Goal: Task Accomplishment & Management: Manage account settings

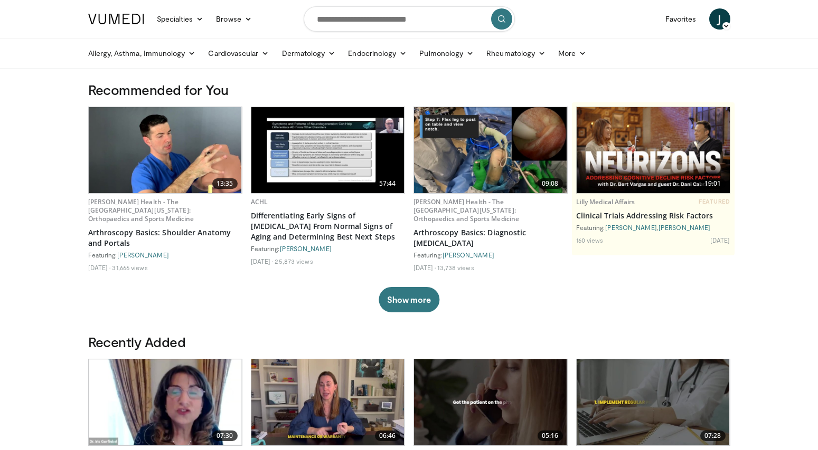
click at [720, 15] on span "J" at bounding box center [719, 18] width 21 height 21
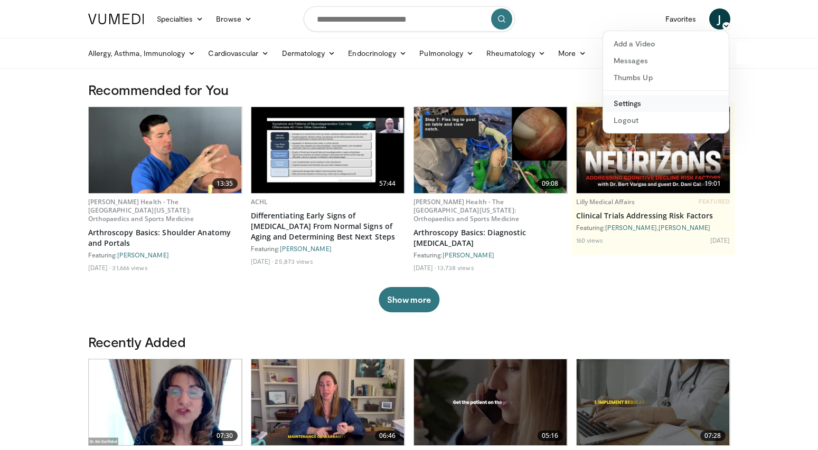
click at [645, 103] on link "Settings" at bounding box center [666, 103] width 126 height 17
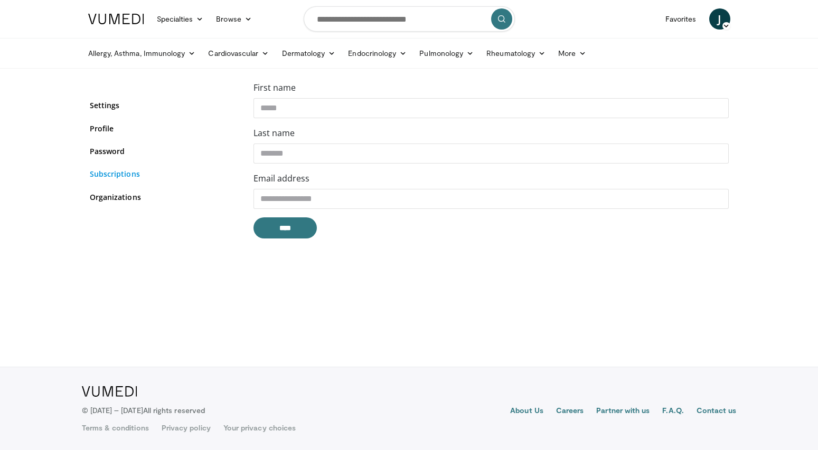
click at [120, 176] on link "Subscriptions" at bounding box center [164, 173] width 148 height 11
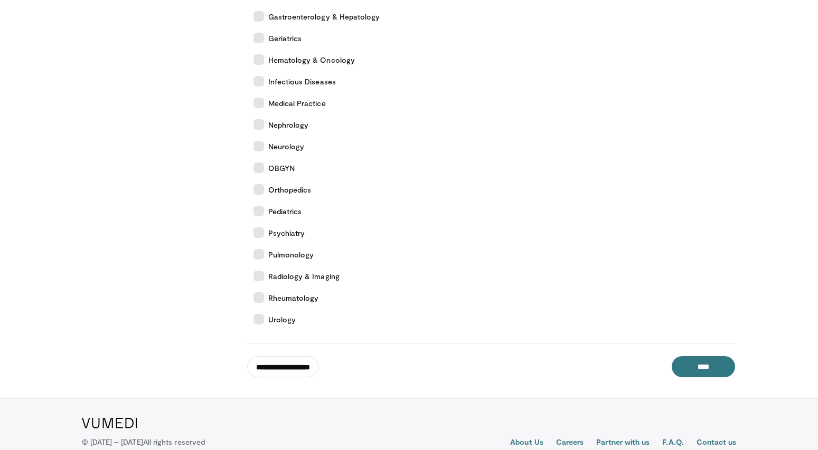
scroll to position [344, 0]
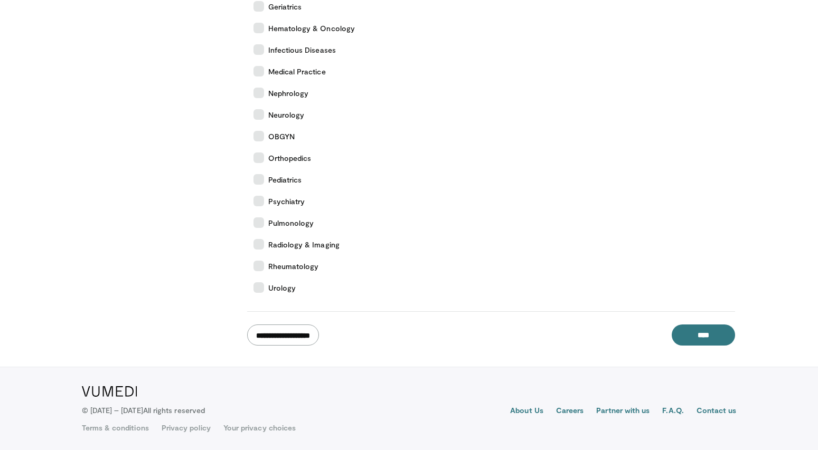
click at [292, 334] on input "**********" at bounding box center [283, 335] width 72 height 21
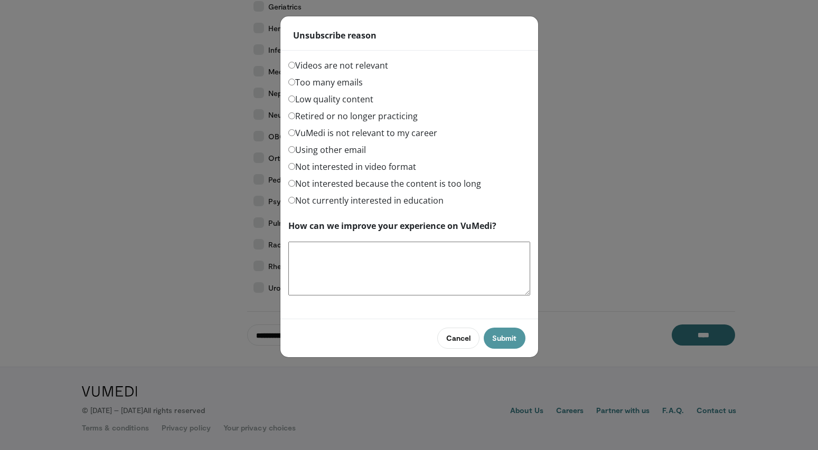
click at [504, 333] on button "Submit" at bounding box center [504, 338] width 41 height 21
